Goal: Task Accomplishment & Management: Use online tool/utility

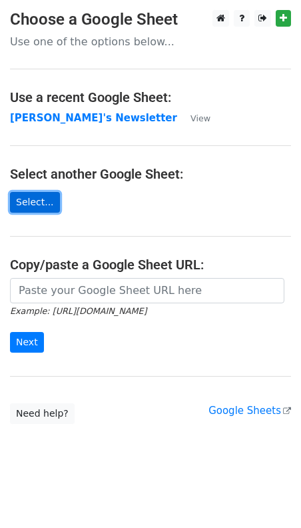
click at [45, 198] on link "Select..." at bounding box center [35, 202] width 50 height 21
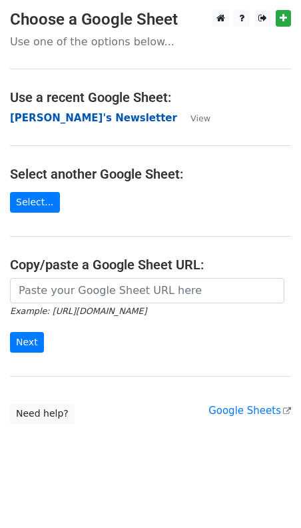
click at [63, 118] on strong "[PERSON_NAME]'s Newsletter" at bounding box center [93, 118] width 167 height 12
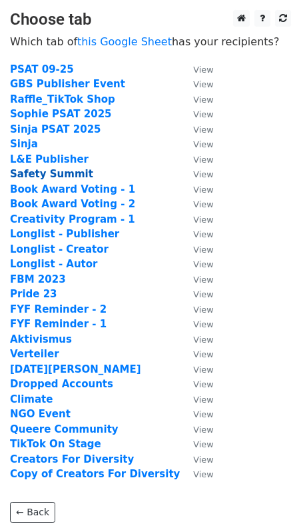
click at [39, 177] on strong "Safety Summit" at bounding box center [51, 174] width 83 height 12
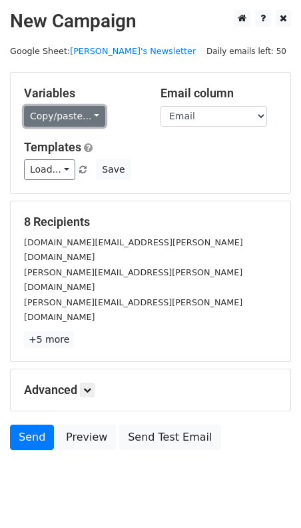
click at [81, 117] on link "Copy/paste..." at bounding box center [64, 116] width 81 height 21
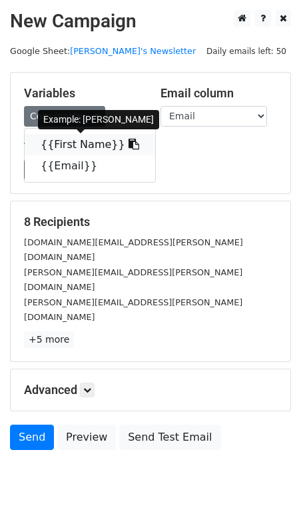
click at [75, 145] on link "{{First Name}}" at bounding box center [90, 144] width 131 height 21
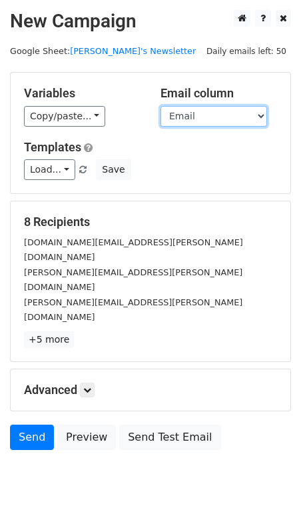
click at [198, 113] on select "First Name Email" at bounding box center [214, 116] width 107 height 21
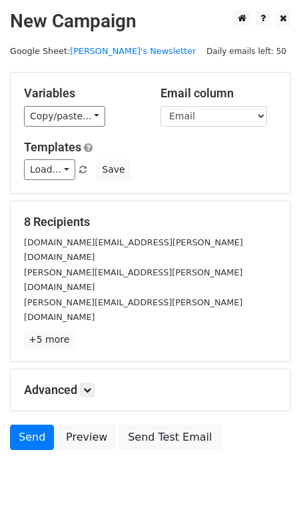
click at [164, 167] on div "Load... No templates saved Save" at bounding box center [150, 169] width 273 height 21
click at [195, 127] on div "Variables Copy/paste... {{First Name}} {{Email}} Email column First Name Email …" at bounding box center [151, 133] width 280 height 121
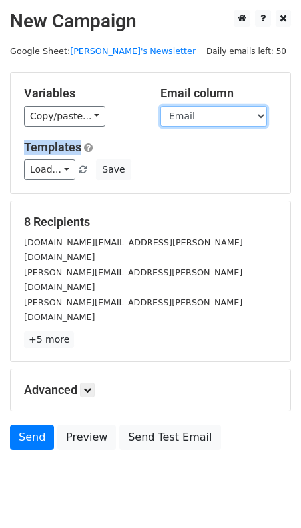
click at [195, 116] on select "First Name Email" at bounding box center [214, 116] width 107 height 21
click at [161, 106] on select "First Name Email" at bounding box center [214, 116] width 107 height 21
click at [194, 117] on select "First Name Email" at bounding box center [214, 116] width 107 height 21
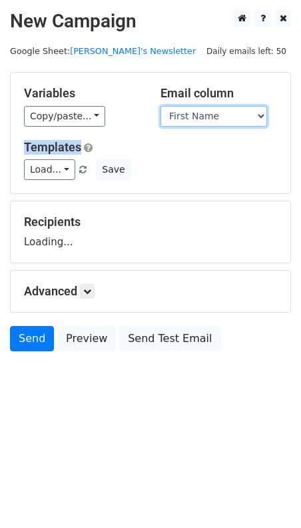
select select "Email"
click at [161, 106] on select "First Name Email" at bounding box center [214, 116] width 107 height 21
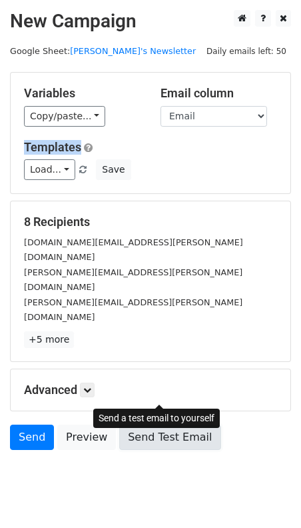
click at [182, 424] on link "Send Test Email" at bounding box center [169, 436] width 101 height 25
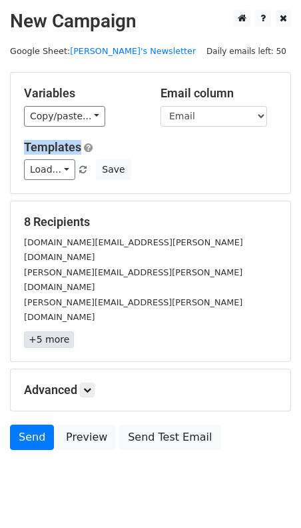
click at [52, 331] on link "+5 more" at bounding box center [49, 339] width 50 height 17
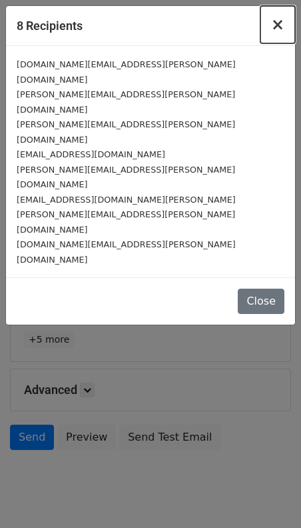
click at [282, 25] on span "×" at bounding box center [277, 24] width 13 height 19
